Goal: Information Seeking & Learning: Learn about a topic

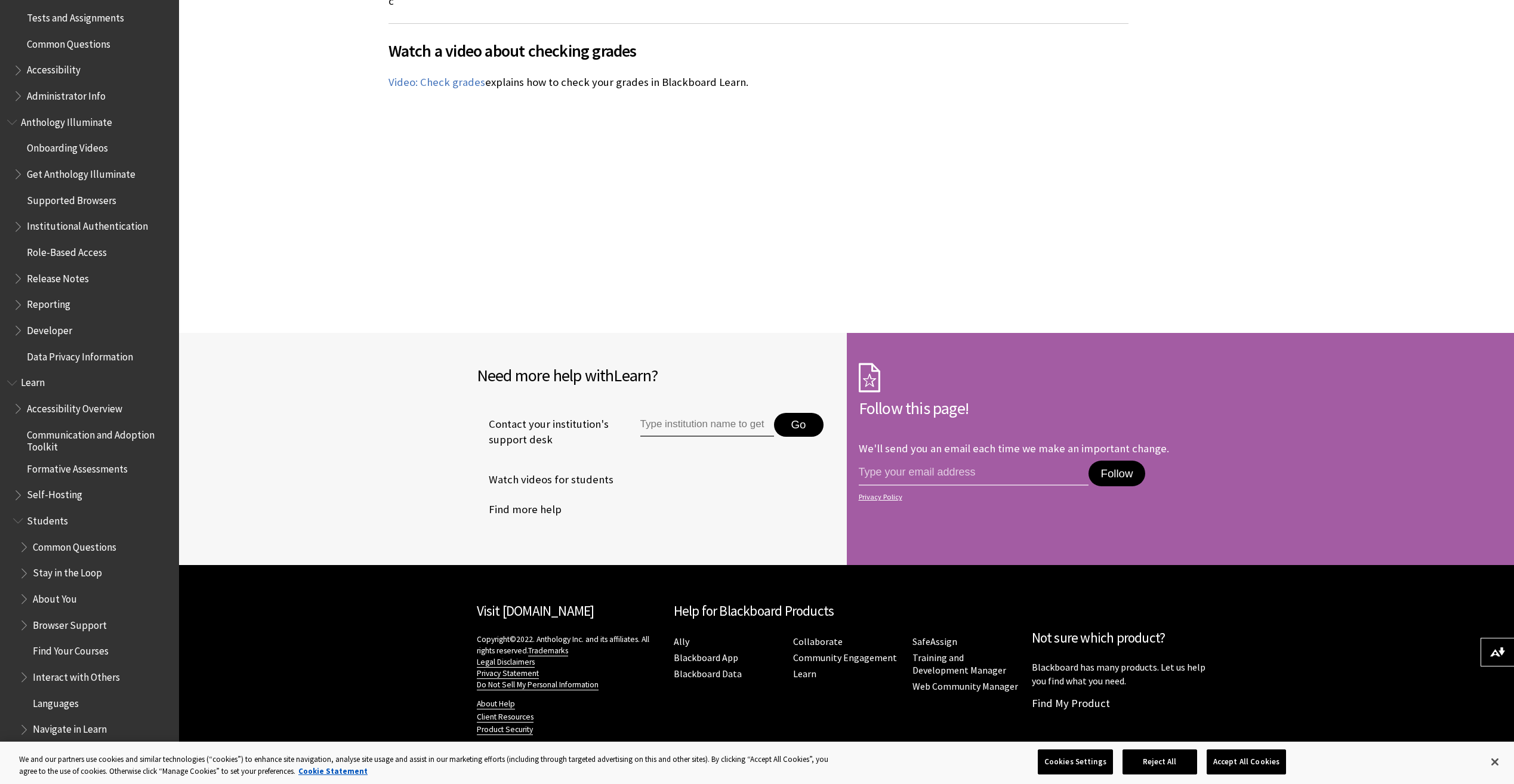
scroll to position [716, 0]
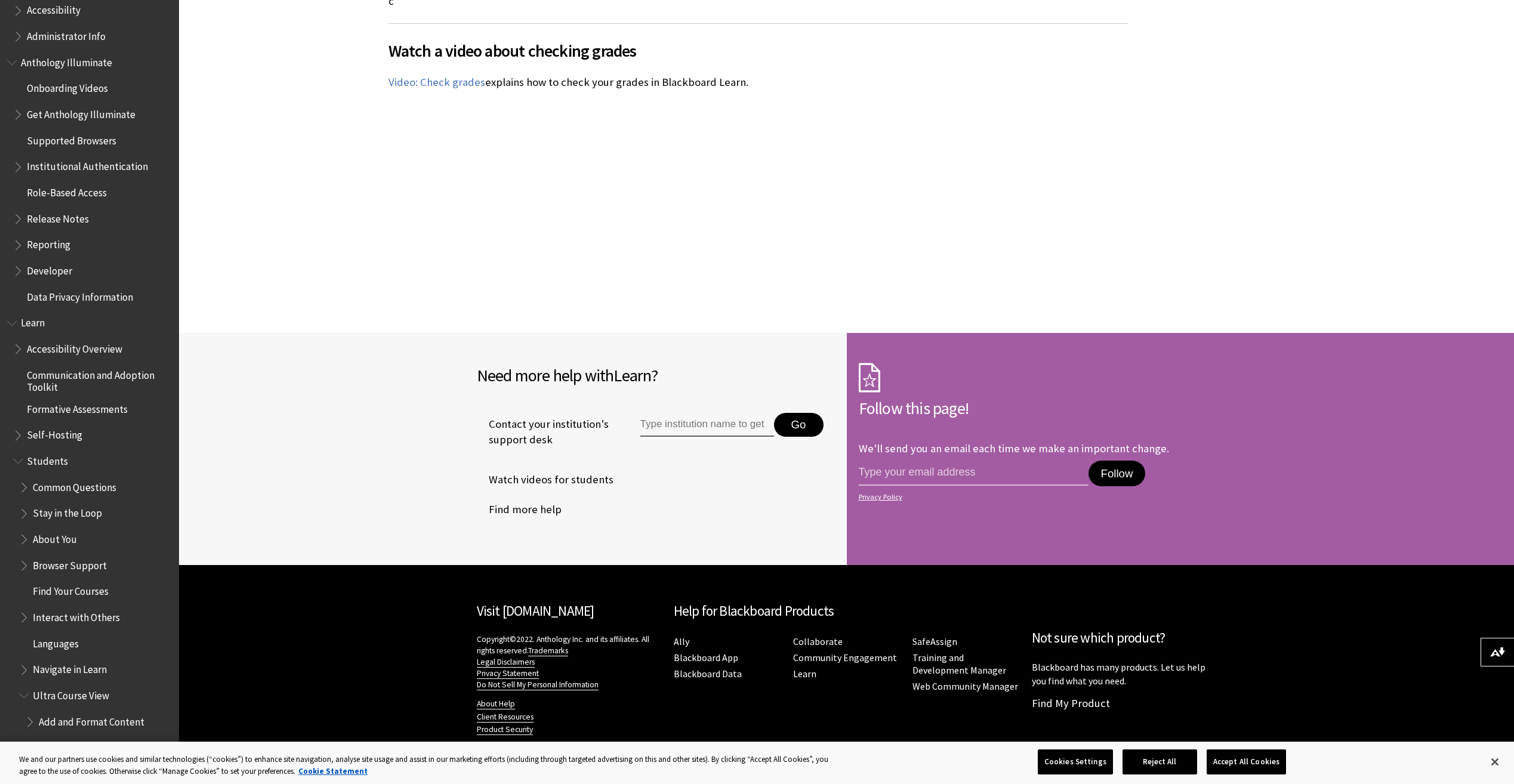
click at [25, 479] on span "Book outline for Blackboard Learn Help" at bounding box center [25, 485] width 13 height 15
click at [95, 514] on span "Contact Your Instructor" at bounding box center [89, 511] width 101 height 16
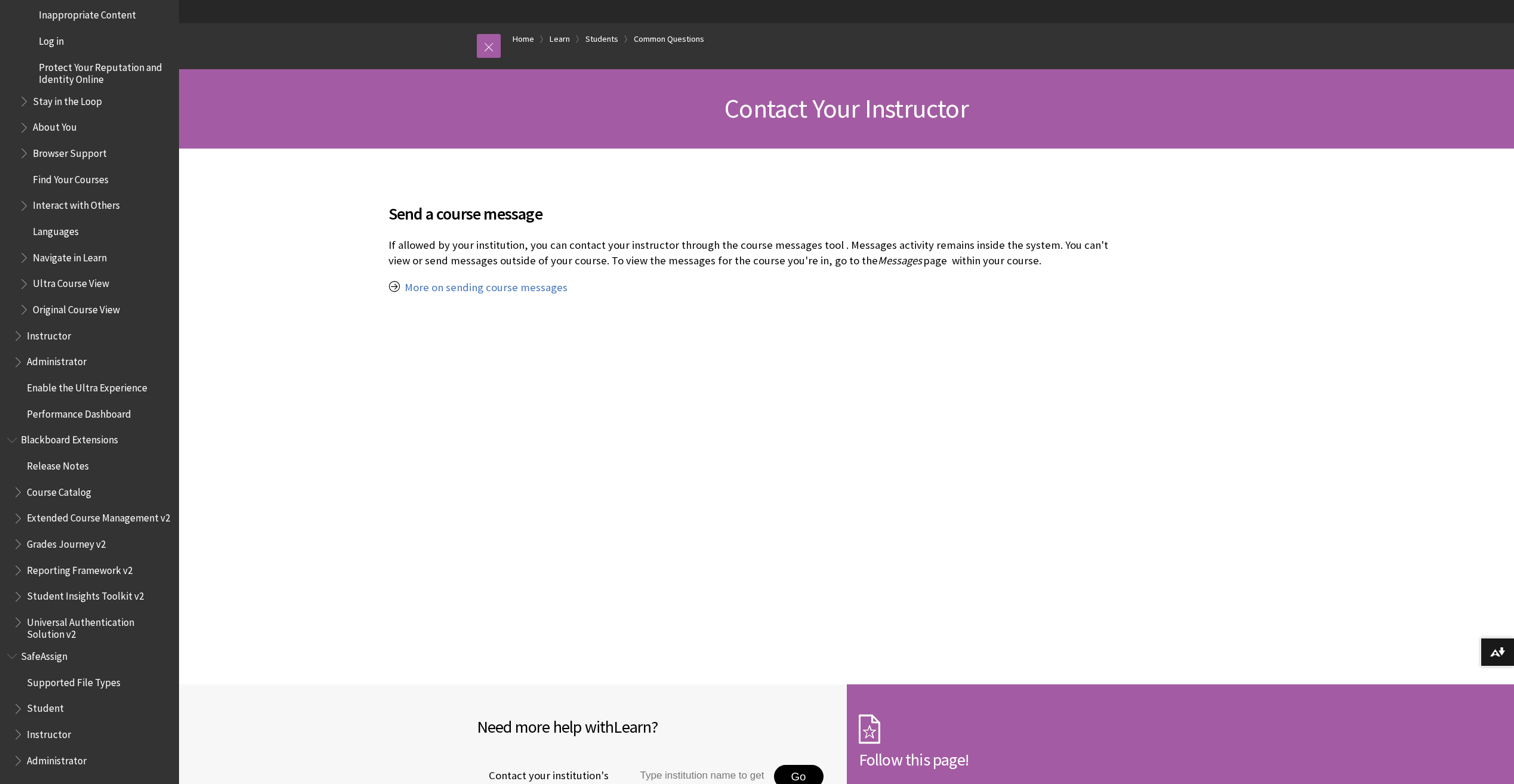
scroll to position [119, 0]
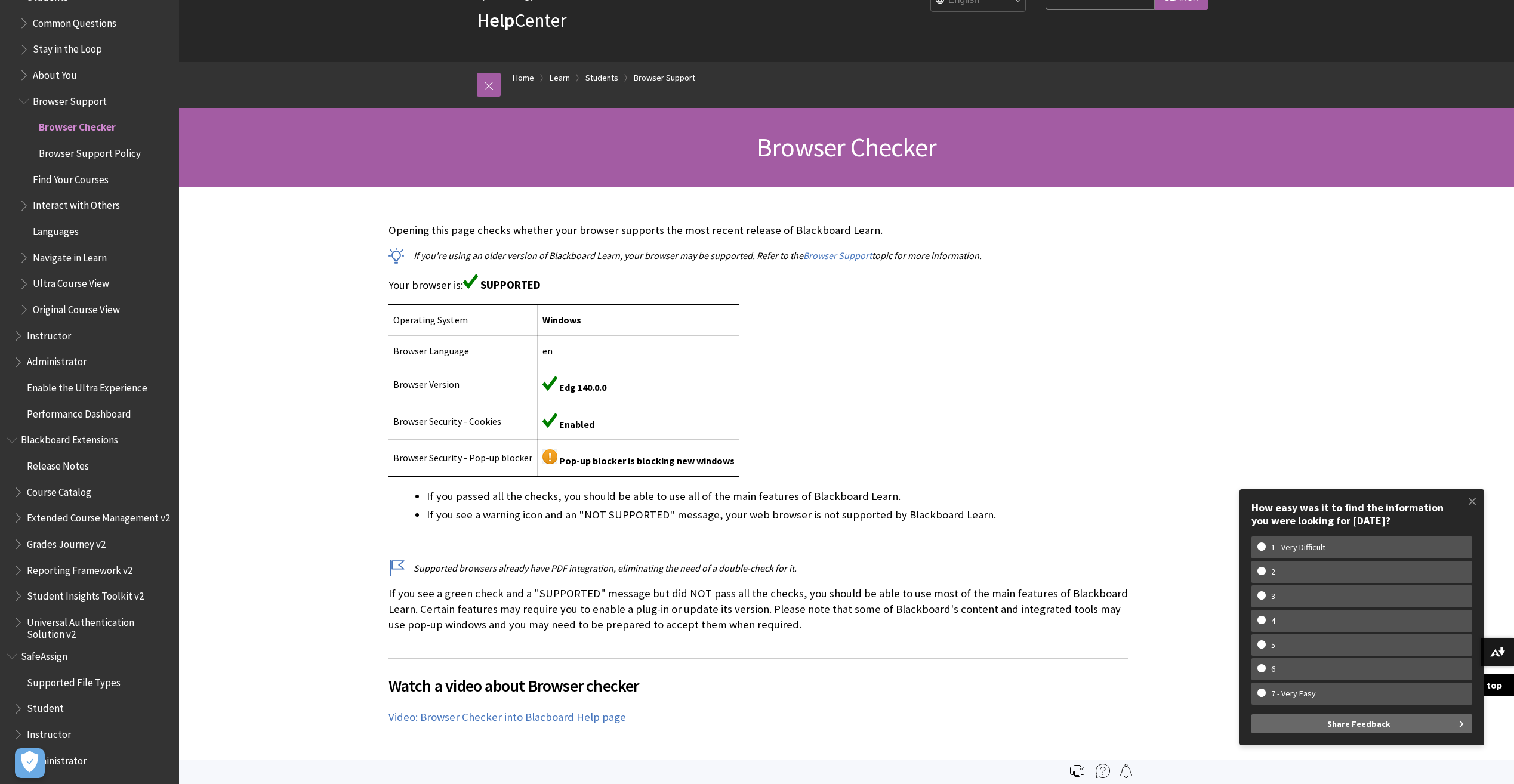
scroll to position [60, 0]
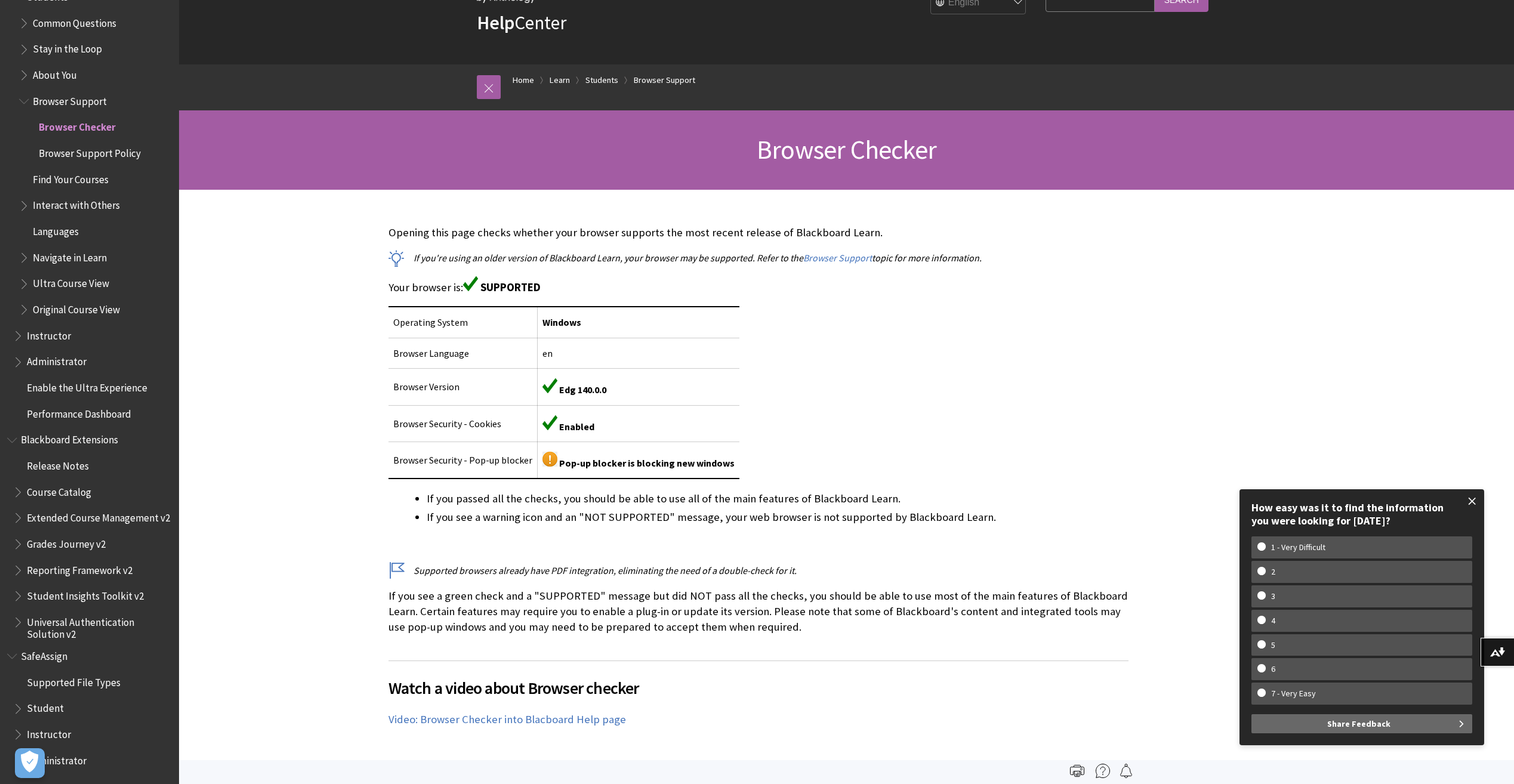
click at [1469, 497] on span at bounding box center [1472, 501] width 25 height 25
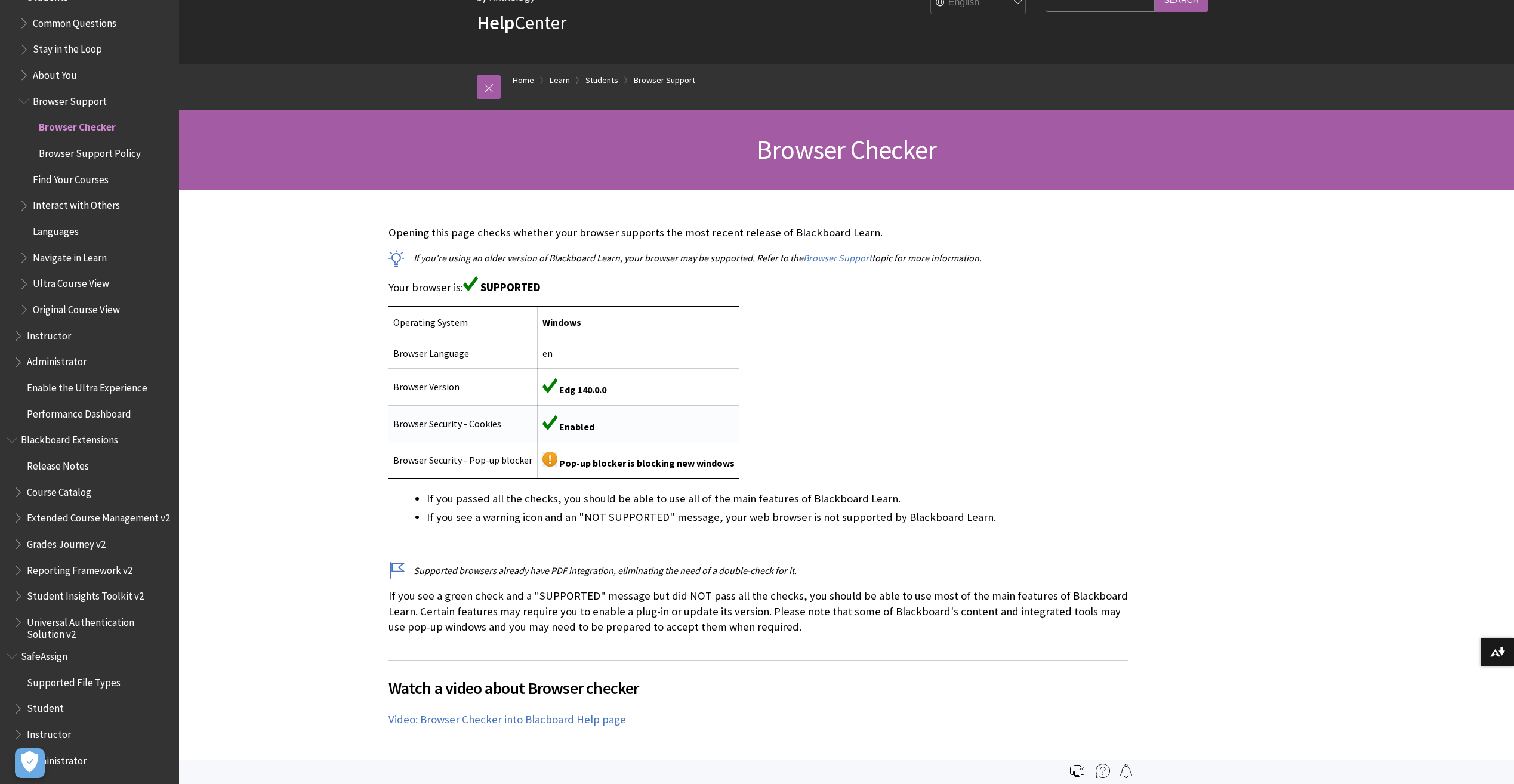
click at [585, 427] on span "Enabled" at bounding box center [576, 427] width 35 height 12
click at [552, 454] on img at bounding box center [550, 459] width 15 height 15
click at [544, 462] on img at bounding box center [550, 459] width 15 height 15
drag, startPoint x: 544, startPoint y: 462, endPoint x: 647, endPoint y: 439, distance: 105.5
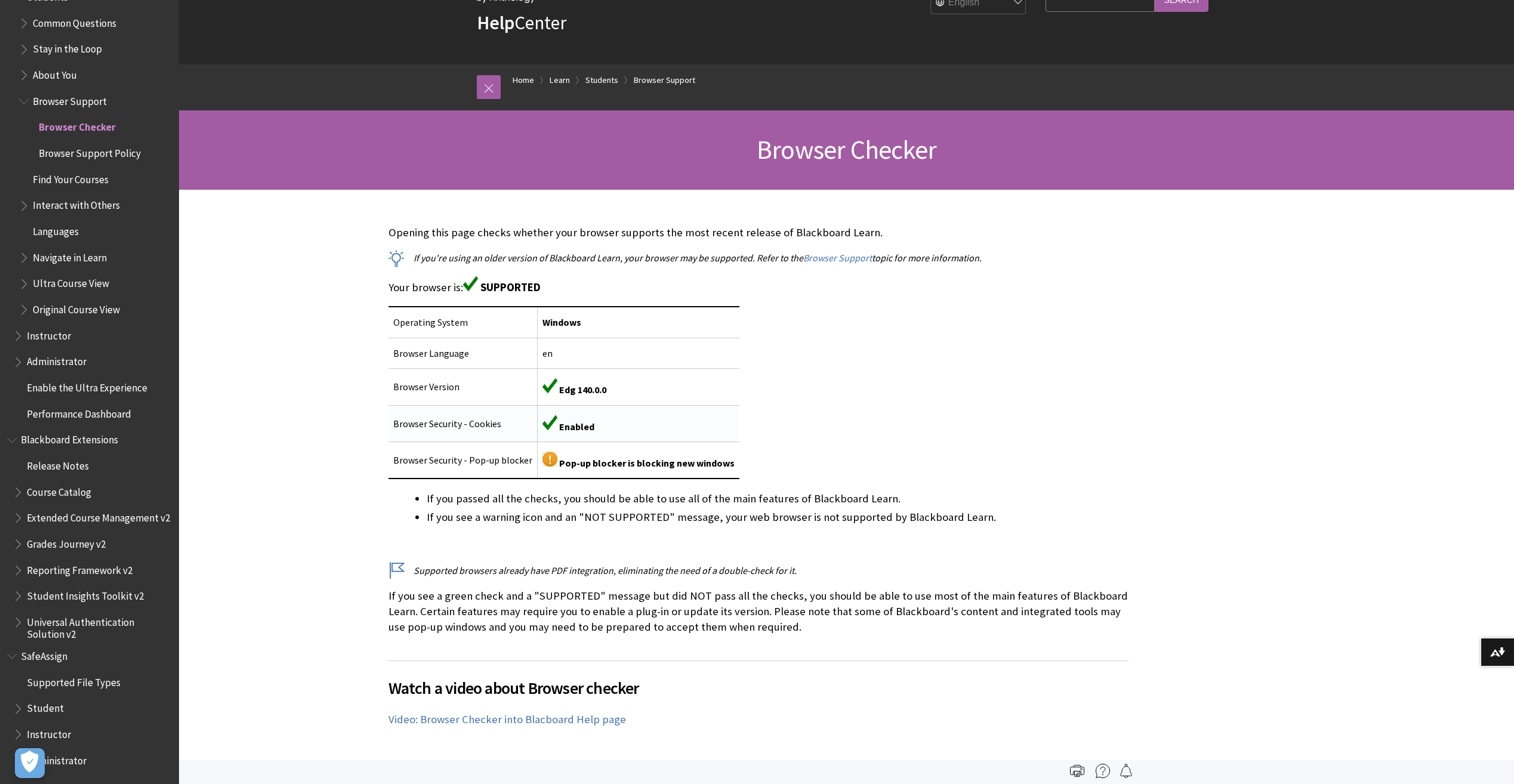
click at [647, 439] on td "Enabled" at bounding box center [638, 423] width 203 height 36
